Goal: Task Accomplishment & Management: Complete application form

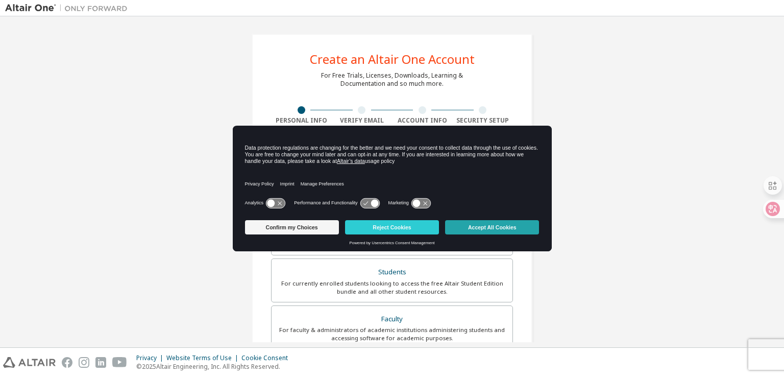
click at [509, 225] on button "Accept All Cookies" at bounding box center [492, 227] width 94 height 14
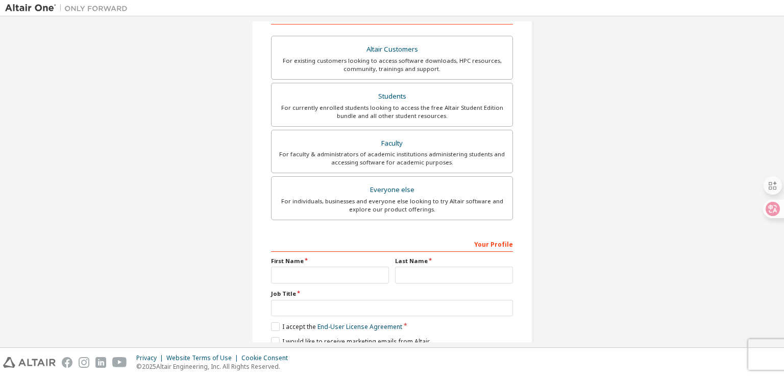
scroll to position [116, 0]
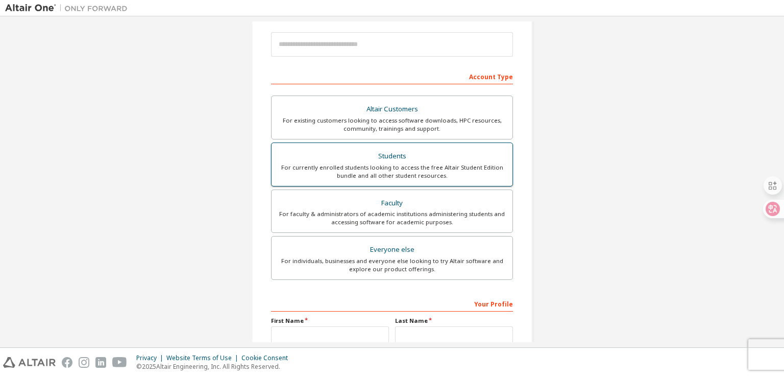
click at [428, 168] on div "For currently enrolled students looking to access the free Altair Student Editi…" at bounding box center [392, 171] width 229 height 16
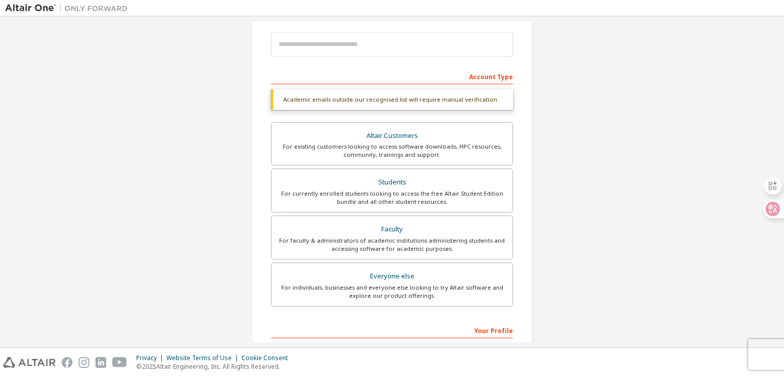
scroll to position [245, 0]
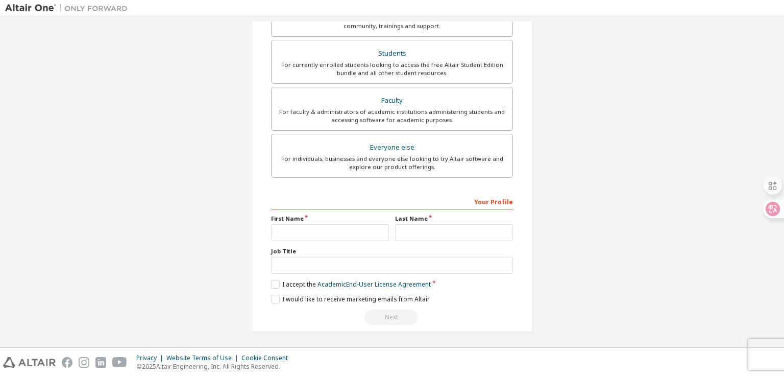
click at [345, 201] on div "Your Profile" at bounding box center [392, 201] width 242 height 16
click at [482, 199] on div "Your Profile" at bounding box center [392, 201] width 242 height 16
click at [302, 214] on label "First Name" at bounding box center [330, 218] width 118 height 8
click at [333, 215] on label "First Name" at bounding box center [330, 218] width 118 height 8
drag, startPoint x: 329, startPoint y: 217, endPoint x: 322, endPoint y: 219, distance: 7.4
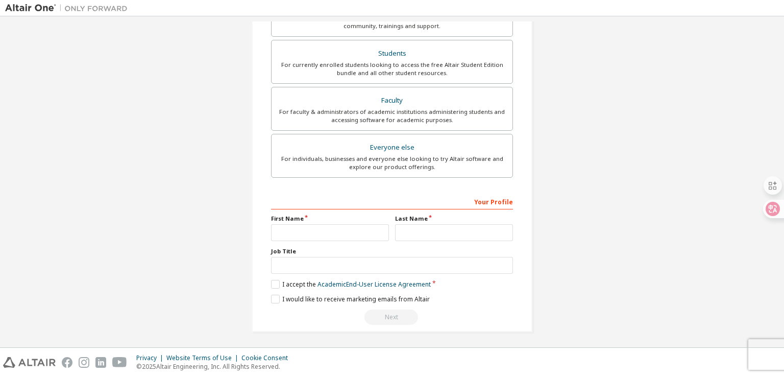
click at [328, 218] on label "First Name" at bounding box center [330, 218] width 118 height 8
click at [295, 248] on div "Your Profile First Name Last Name Job Title Please provide State/Province to he…" at bounding box center [392, 259] width 242 height 132
click at [281, 257] on input "text" at bounding box center [392, 265] width 242 height 17
click at [317, 211] on div "Your Profile First Name Last Name Job Title Please provide State/Province to he…" at bounding box center [392, 259] width 242 height 132
click at [309, 229] on input "text" at bounding box center [330, 232] width 118 height 17
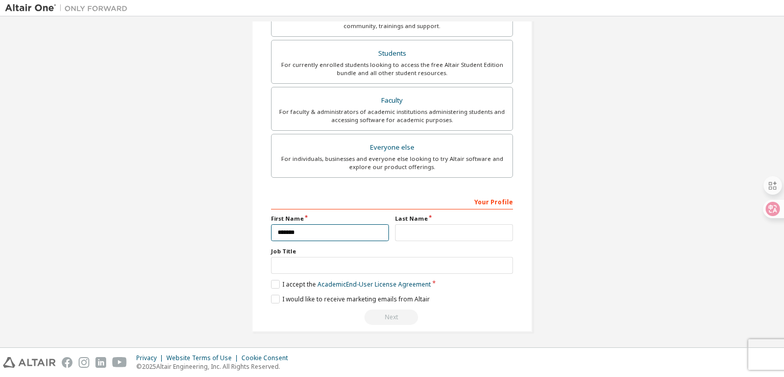
type input "*******"
type input "****"
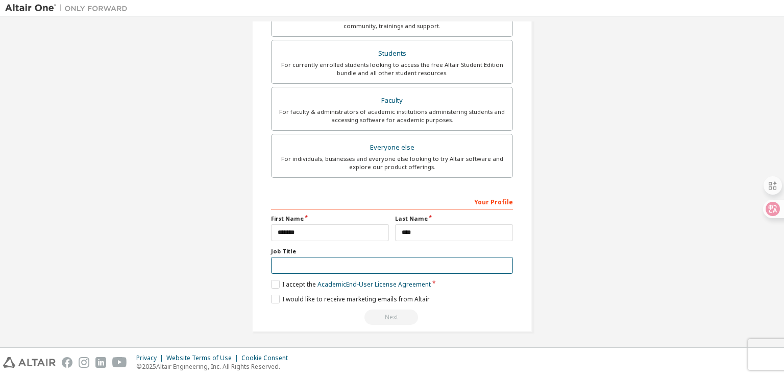
click at [368, 265] on input "text" at bounding box center [392, 265] width 242 height 17
type input "**"
click at [272, 280] on label "I accept the Academic End-User License Agreement" at bounding box center [351, 284] width 160 height 9
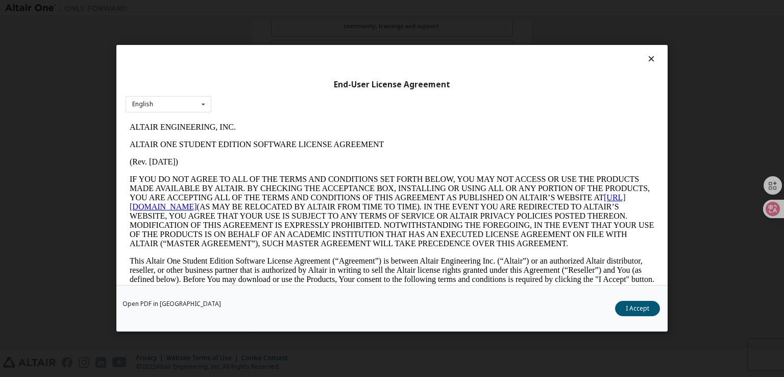
scroll to position [0, 0]
click at [644, 310] on button "I Accept" at bounding box center [637, 308] width 45 height 15
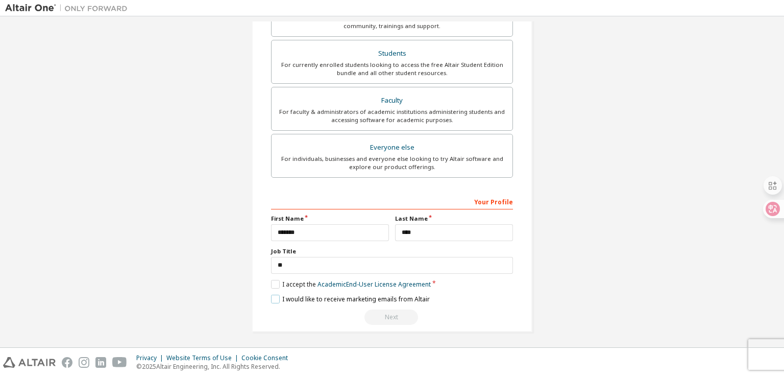
click at [271, 297] on label "I would like to receive marketing emails from Altair" at bounding box center [350, 299] width 159 height 9
click at [274, 299] on label "I would like to receive marketing emails from Altair" at bounding box center [350, 299] width 159 height 9
click at [275, 297] on label "I would like to receive marketing emails from Altair" at bounding box center [350, 299] width 159 height 9
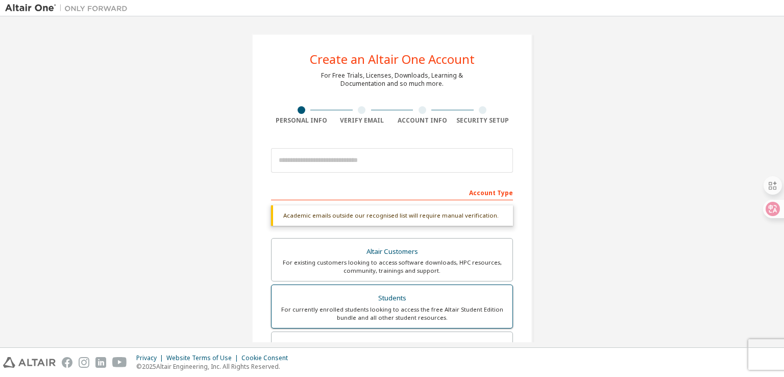
click at [386, 311] on div "For currently enrolled students looking to access the free Altair Student Editi…" at bounding box center [392, 313] width 229 height 16
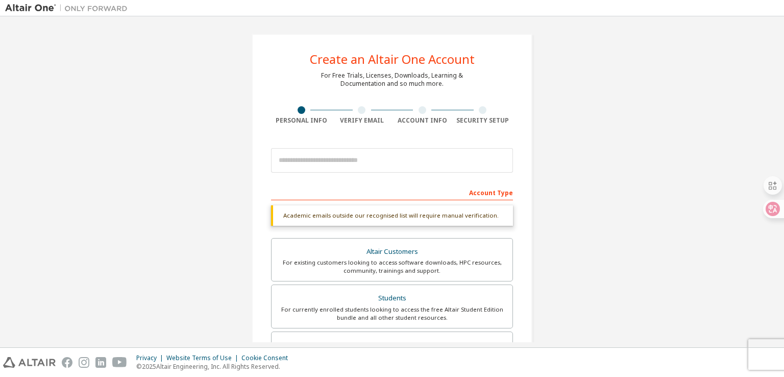
click at [461, 217] on div "Academic emails outside our recognised list will require manual verification." at bounding box center [392, 215] width 242 height 20
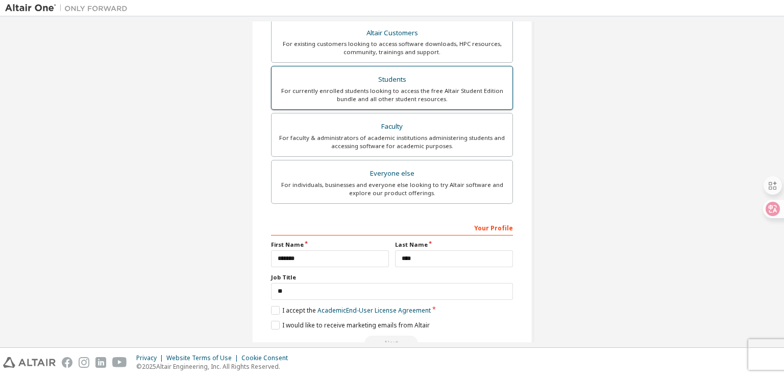
scroll to position [245, 0]
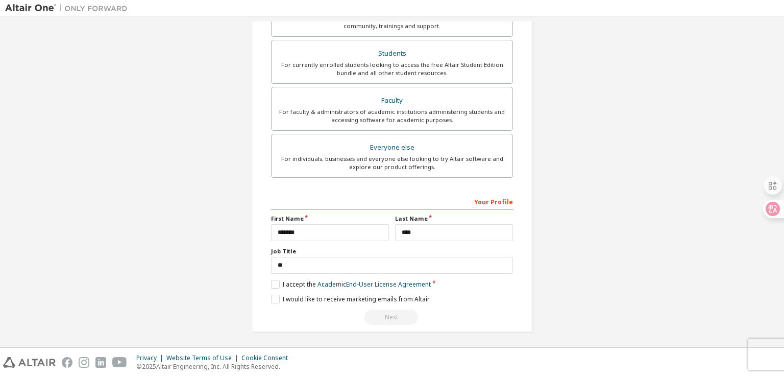
click at [492, 199] on div "Your Profile" at bounding box center [392, 201] width 242 height 16
drag, startPoint x: 386, startPoint y: 321, endPoint x: 386, endPoint y: 315, distance: 6.1
click at [386, 320] on div "Next" at bounding box center [392, 316] width 242 height 15
click at [387, 315] on div "Next" at bounding box center [392, 316] width 242 height 15
click at [380, 282] on link "Academic End-User License Agreement" at bounding box center [374, 284] width 113 height 9
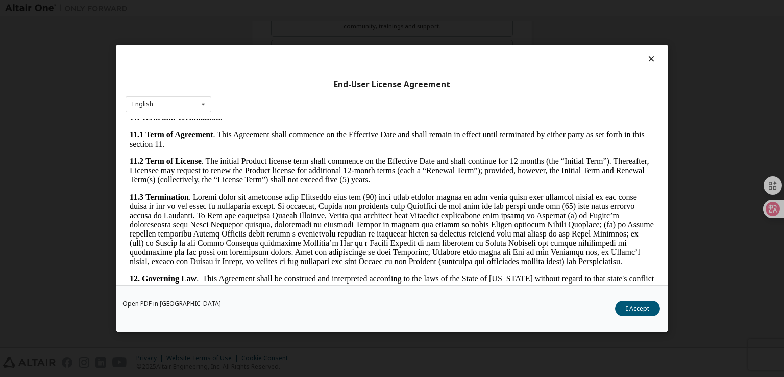
scroll to position [1704, 0]
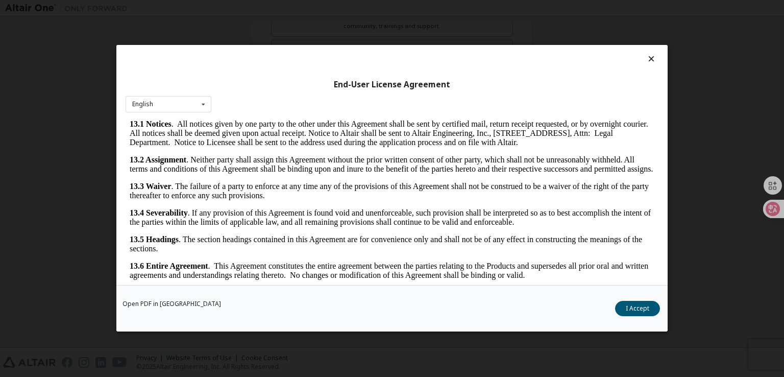
drag, startPoint x: 652, startPoint y: 177, endPoint x: 734, endPoint y: 439, distance: 274.1
click at [627, 309] on button "I Accept" at bounding box center [637, 308] width 45 height 15
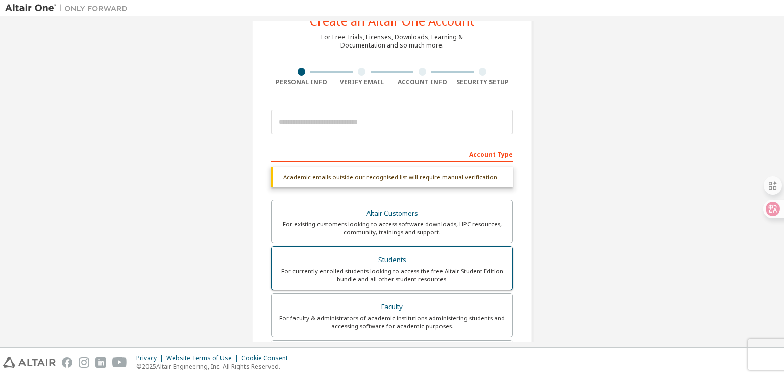
scroll to position [0, 0]
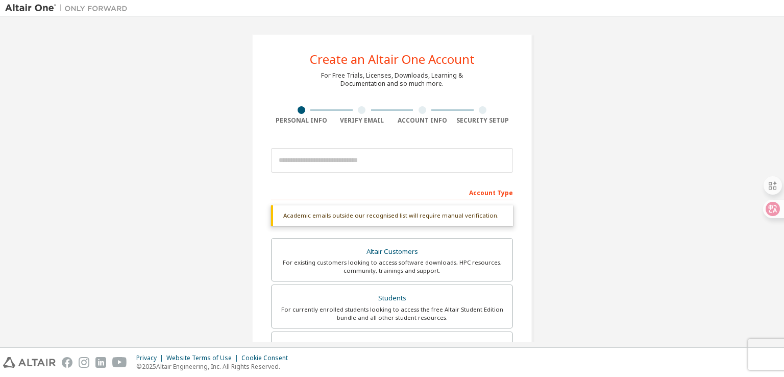
drag, startPoint x: 357, startPoint y: 109, endPoint x: 360, endPoint y: 125, distance: 16.5
click at [358, 109] on div at bounding box center [362, 110] width 8 height 8
click at [360, 125] on div "Create an Altair One Account For Free Trials, Licenses, Downloads, Learning & D…" at bounding box center [392, 305] width 281 height 543
click at [360, 121] on div "Verify Email" at bounding box center [362, 120] width 61 height 8
click at [468, 127] on div "Create an Altair One Account For Free Trials, Licenses, Downloads, Learning & D…" at bounding box center [392, 305] width 281 height 543
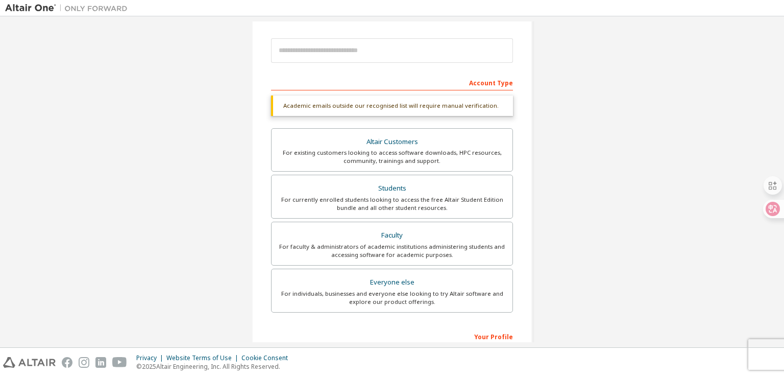
scroll to position [153, 0]
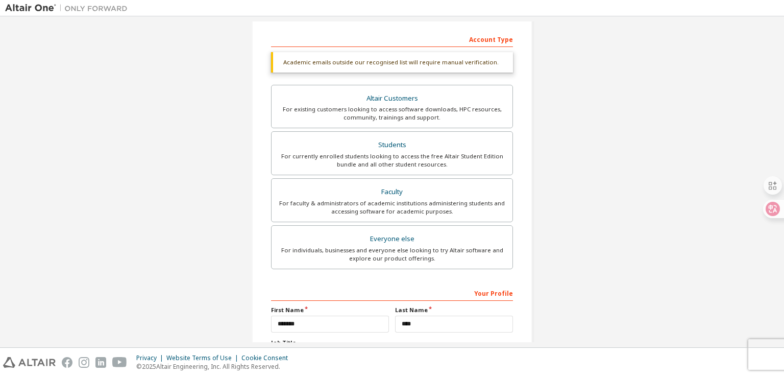
click at [488, 34] on div "Account Type" at bounding box center [392, 39] width 242 height 16
click at [488, 36] on div "Account Type" at bounding box center [392, 39] width 242 height 16
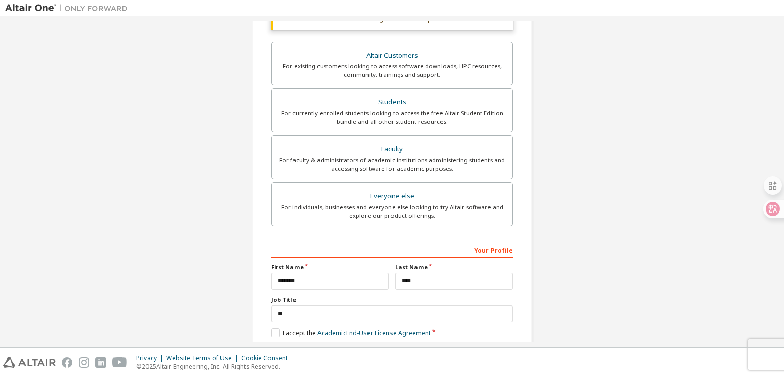
scroll to position [245, 0]
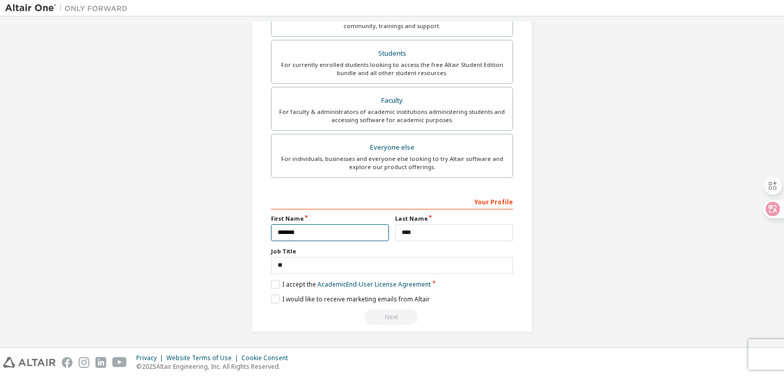
click at [317, 230] on input "*******" at bounding box center [330, 232] width 118 height 17
click at [554, 268] on div "Create an Altair One Account For Free Trials, Licenses, Downloads, Learning & D…" at bounding box center [392, 60] width 774 height 567
click at [396, 314] on div "Next" at bounding box center [392, 316] width 242 height 15
click at [395, 317] on div "Next" at bounding box center [392, 316] width 242 height 15
click at [390, 317] on div "Next" at bounding box center [392, 316] width 242 height 15
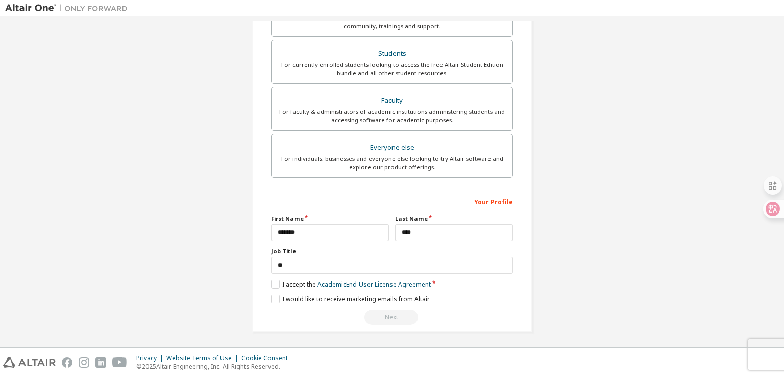
click at [388, 313] on div "Next" at bounding box center [392, 316] width 242 height 15
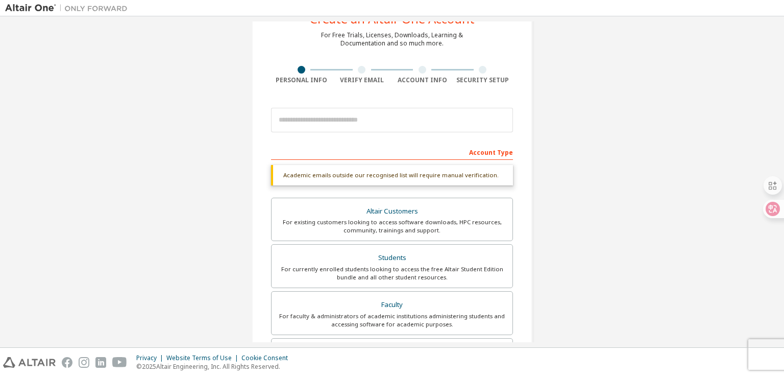
scroll to position [0, 0]
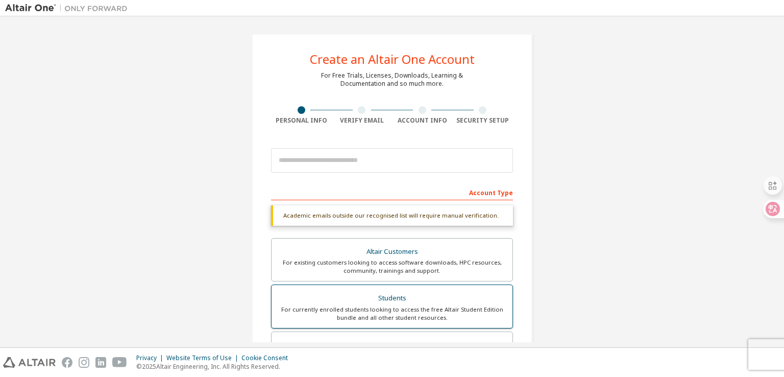
click at [432, 300] on div "Students" at bounding box center [392, 298] width 229 height 14
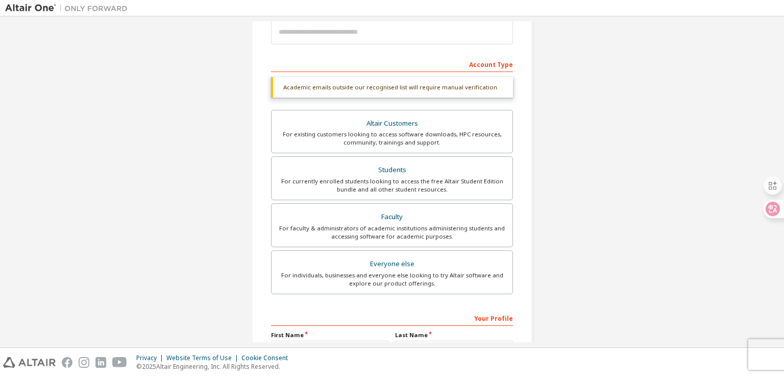
scroll to position [153, 0]
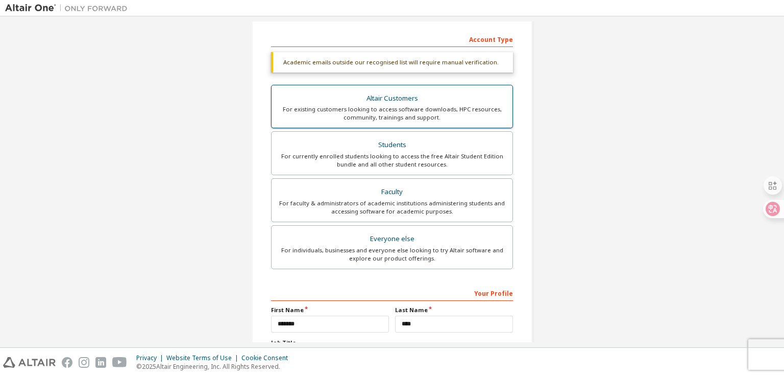
click at [476, 127] on label "Altair Customers For existing customers looking to access software downloads, H…" at bounding box center [392, 107] width 242 height 44
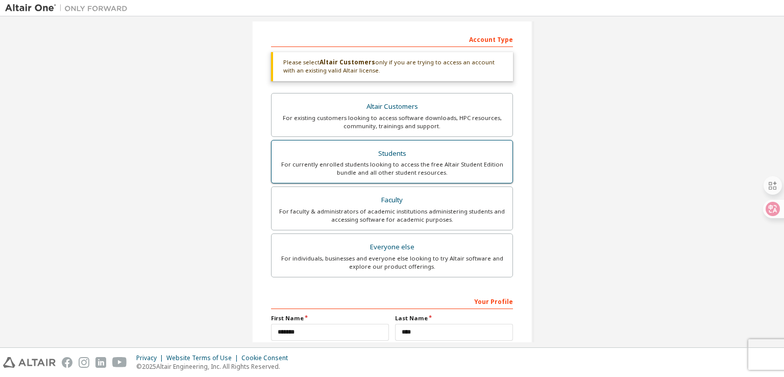
click at [463, 160] on div "For currently enrolled students looking to access the free Altair Student Editi…" at bounding box center [392, 168] width 229 height 16
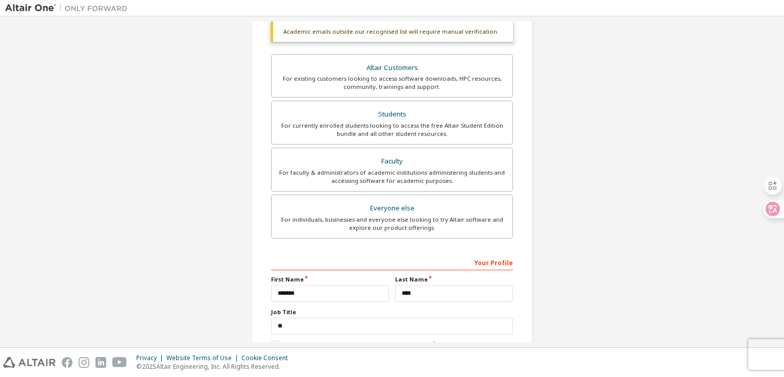
scroll to position [245, 0]
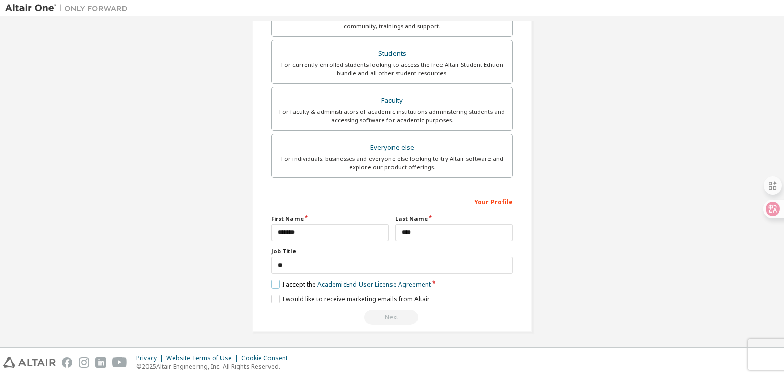
click at [291, 285] on label "I accept the Academic End-User License Agreement" at bounding box center [351, 284] width 160 height 9
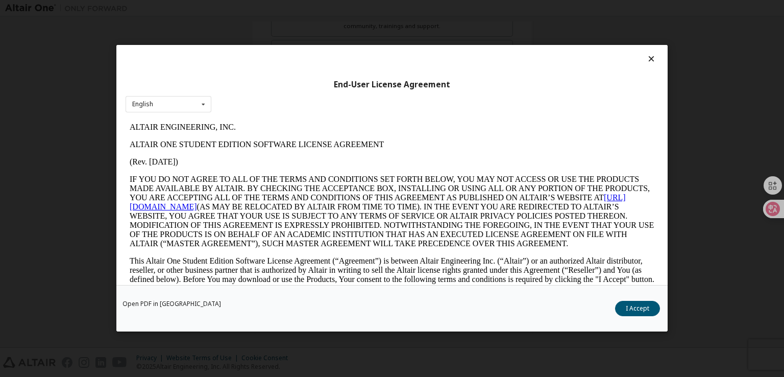
scroll to position [0, 0]
click at [637, 308] on button "I Accept" at bounding box center [637, 308] width 45 height 15
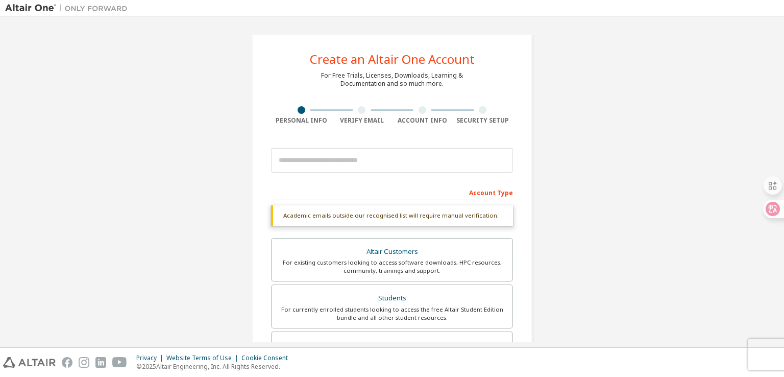
click at [342, 117] on div "Verify Email" at bounding box center [362, 120] width 61 height 8
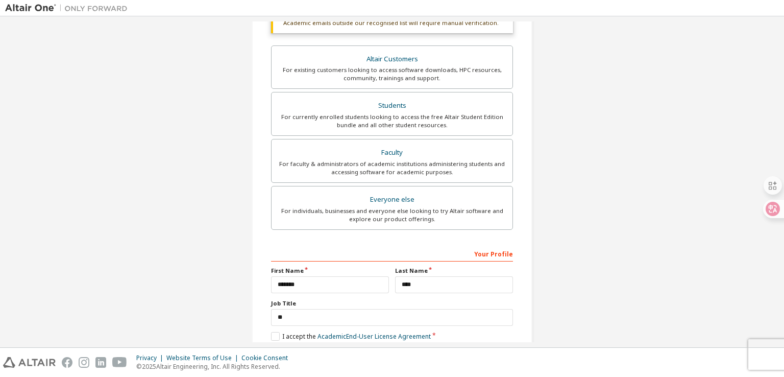
scroll to position [245, 0]
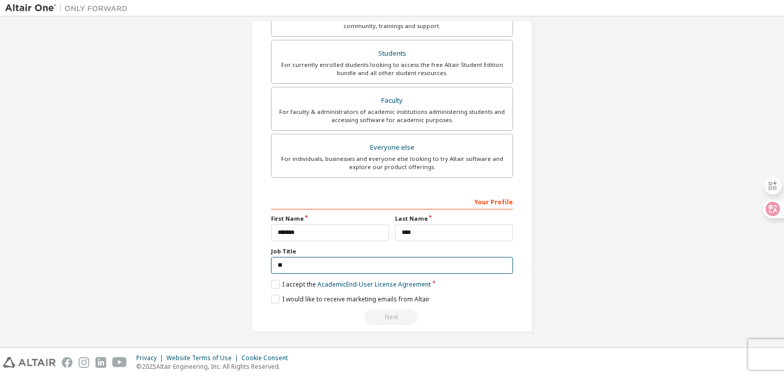
click at [302, 272] on div "**" at bounding box center [392, 265] width 242 height 17
click at [301, 268] on input "**" at bounding box center [392, 265] width 242 height 17
click at [376, 254] on div "Job Title **" at bounding box center [392, 260] width 242 height 27
click at [428, 217] on label "Last Name" at bounding box center [454, 218] width 118 height 8
click at [427, 214] on label "Last Name" at bounding box center [454, 218] width 118 height 8
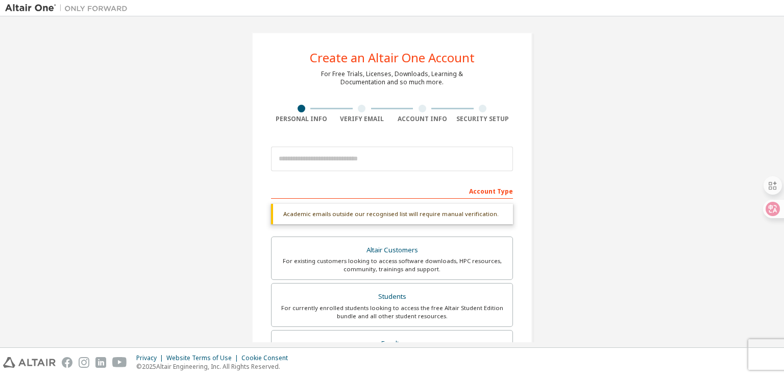
scroll to position [0, 0]
click at [332, 119] on div "Verify Email" at bounding box center [362, 120] width 61 height 8
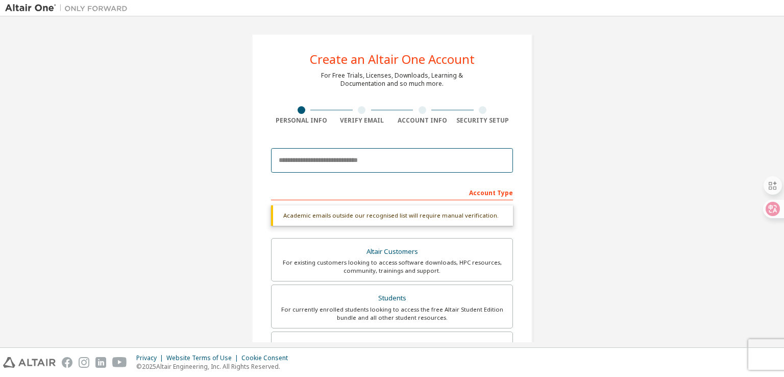
click at [315, 157] on input "email" at bounding box center [392, 160] width 242 height 25
type input "**********"
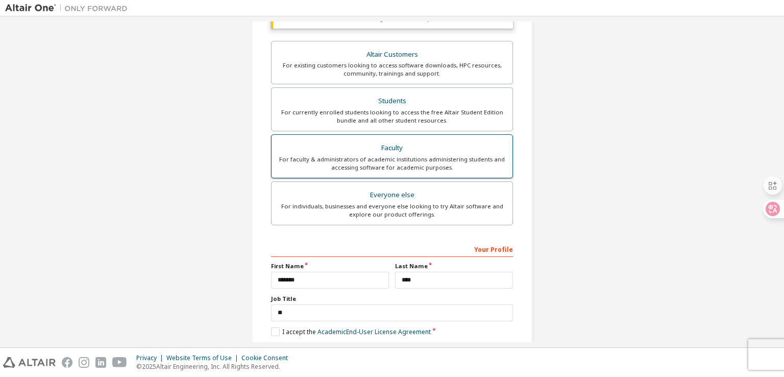
scroll to position [142, 0]
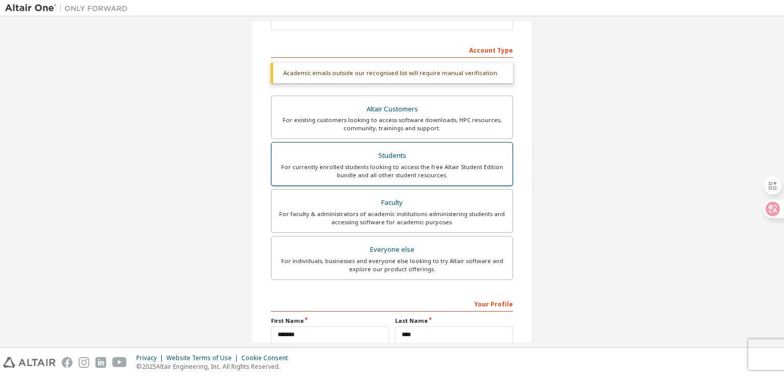
click at [425, 168] on div "For currently enrolled students looking to access the free Altair Student Editi…" at bounding box center [392, 171] width 229 height 16
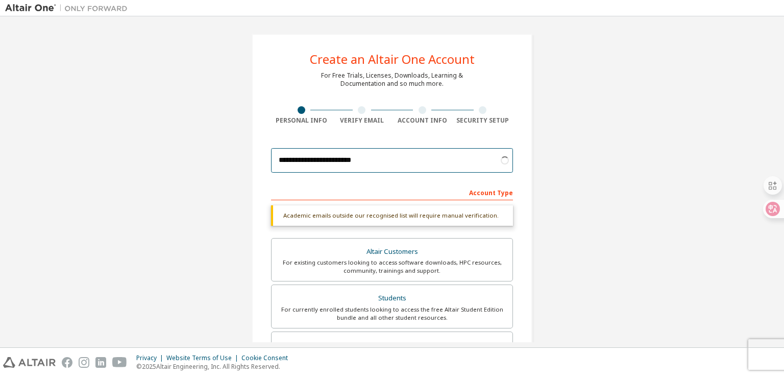
click at [392, 166] on input "**********" at bounding box center [392, 160] width 242 height 25
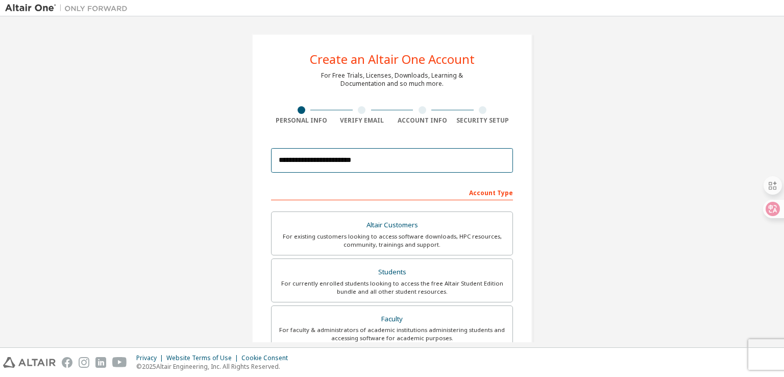
scroll to position [218, 0]
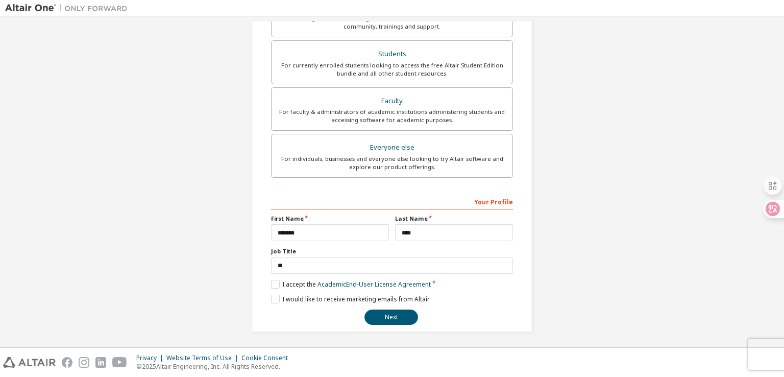
click at [390, 323] on div "**********" at bounding box center [392, 74] width 281 height 516
drag, startPoint x: 390, startPoint y: 323, endPoint x: 374, endPoint y: 320, distance: 16.6
click at [374, 320] on button "Next" at bounding box center [392, 316] width 54 height 15
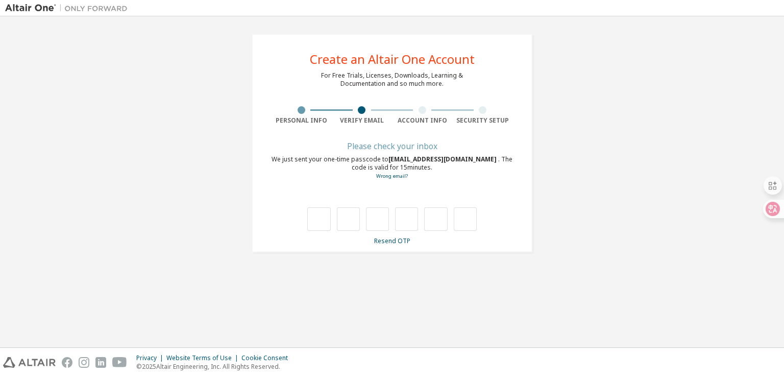
scroll to position [0, 0]
type input "*"
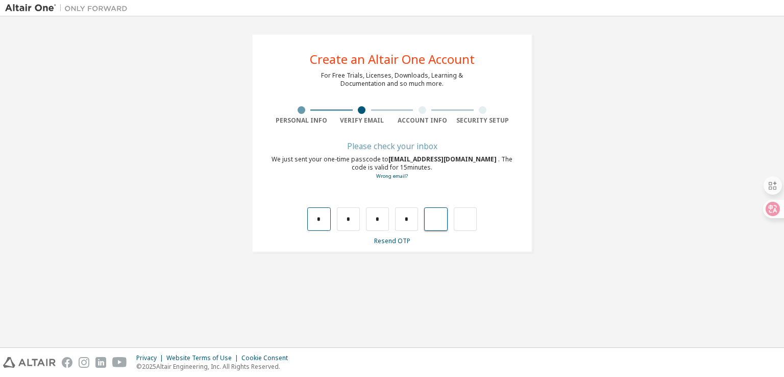
type input "*"
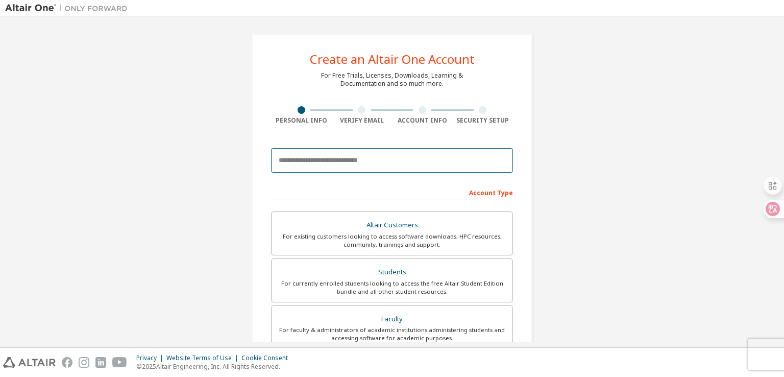
click at [315, 171] on input "email" at bounding box center [392, 160] width 242 height 25
type input "**********"
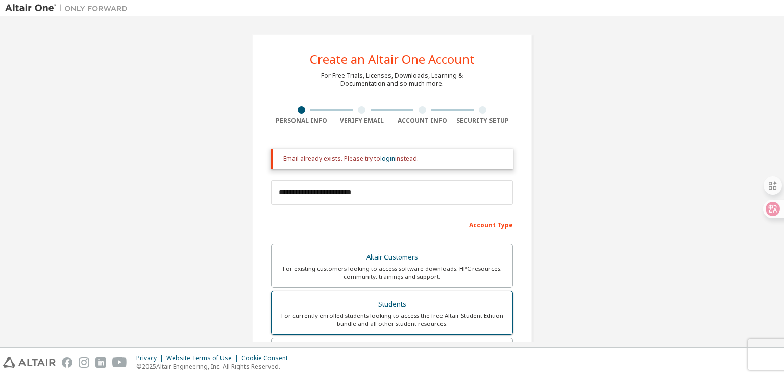
click at [379, 315] on div "For currently enrolled students looking to access the free Altair Student Editi…" at bounding box center [392, 319] width 229 height 16
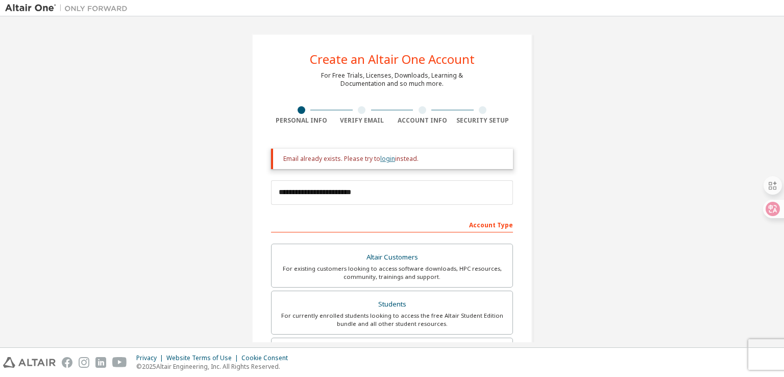
click at [380, 157] on link "login" at bounding box center [387, 158] width 15 height 9
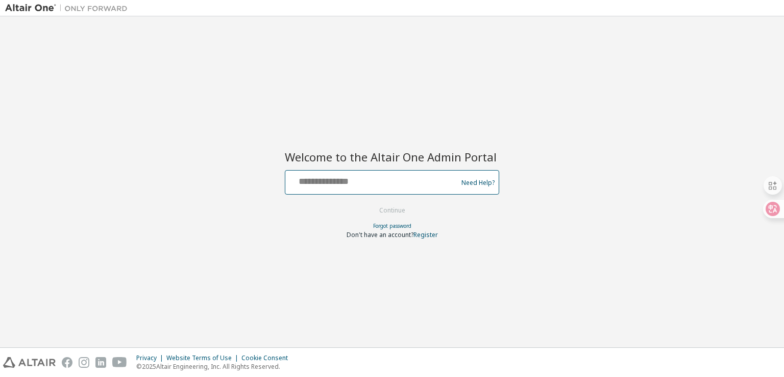
click at [346, 186] on input "text" at bounding box center [373, 180] width 167 height 15
type input "**********"
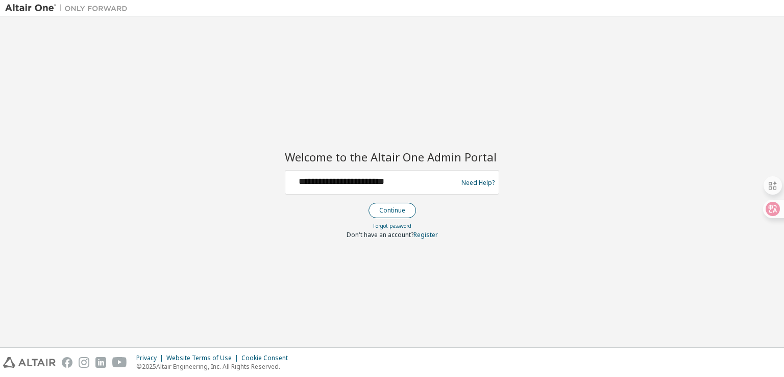
click at [386, 208] on button "Continue" at bounding box center [392, 210] width 47 height 15
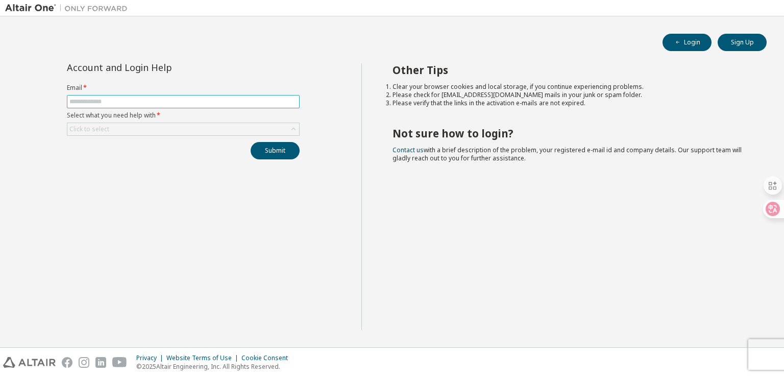
click at [137, 103] on input "text" at bounding box center [183, 102] width 228 height 8
type input "**********"
click at [107, 123] on div "Click to select" at bounding box center [183, 129] width 232 height 12
